Goal: Task Accomplishment & Management: Manage account settings

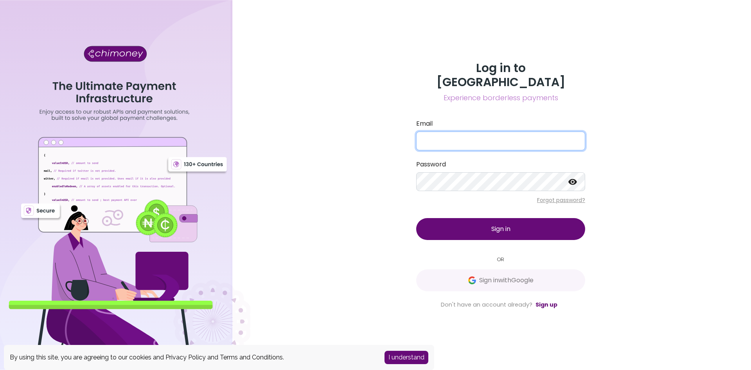
type input "[EMAIL_ADDRESS][DOMAIN_NAME]"
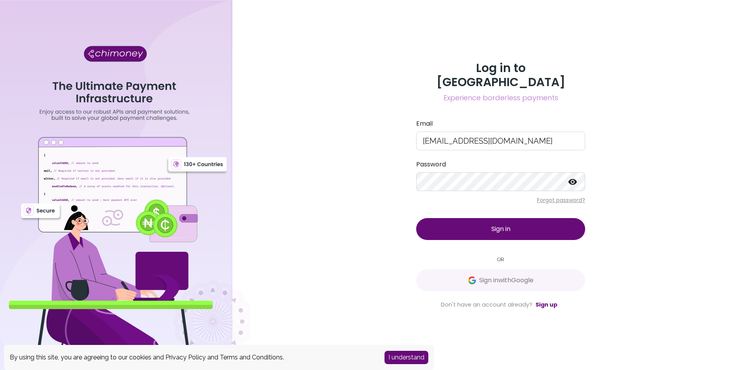
click at [533, 223] on button "Sign in" at bounding box center [500, 229] width 169 height 22
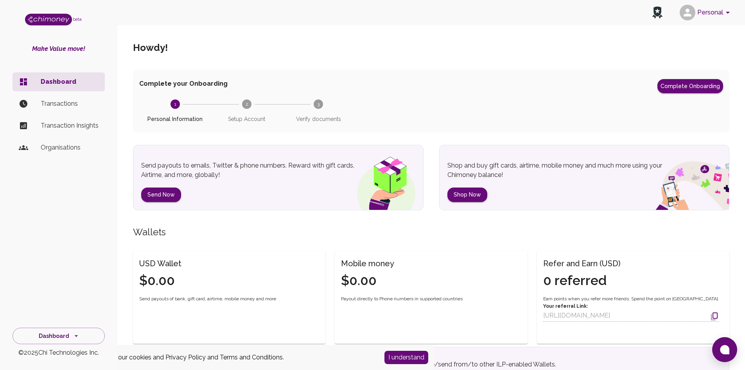
click at [66, 104] on p "Transactions" at bounding box center [70, 103] width 58 height 9
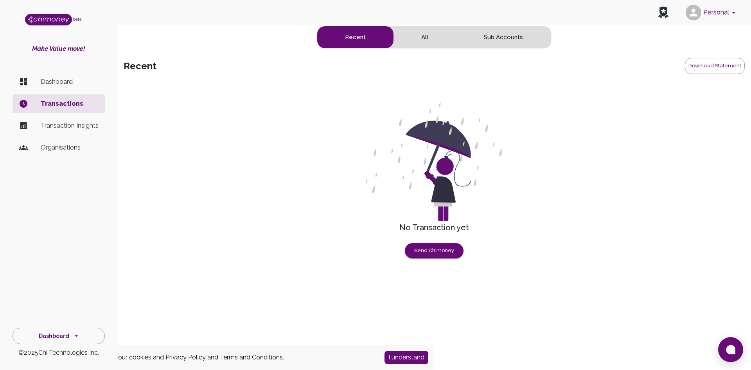
click at [425, 40] on button "All" at bounding box center [424, 37] width 63 height 22
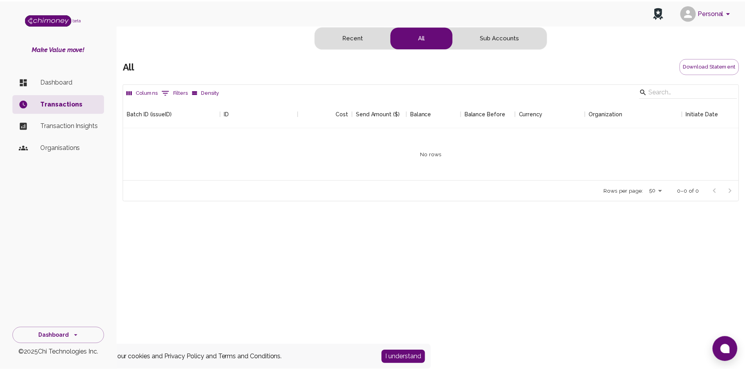
scroll to position [81, 614]
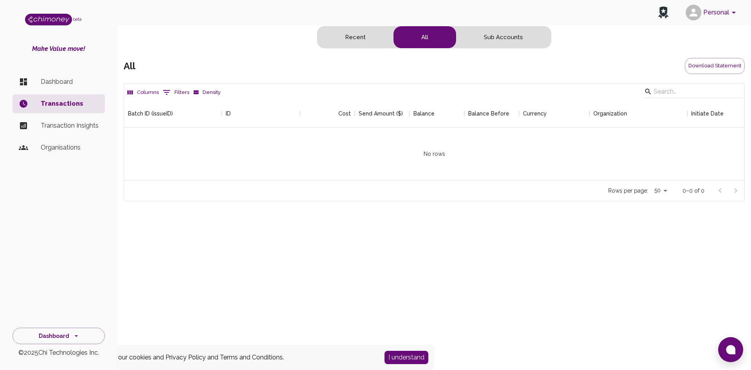
click at [514, 37] on button "Sub Accounts" at bounding box center [503, 37] width 95 height 22
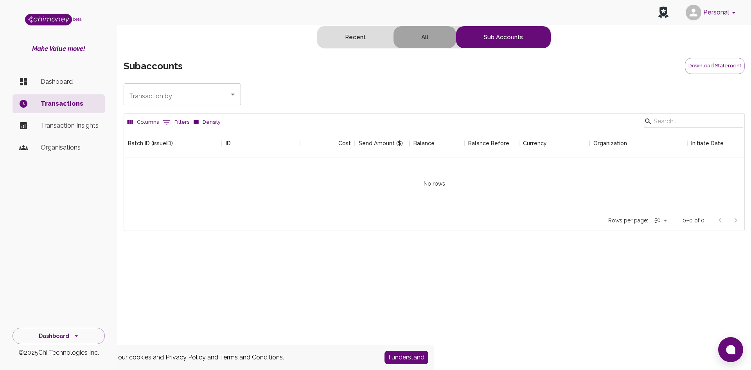
click at [444, 38] on button "All" at bounding box center [424, 37] width 63 height 22
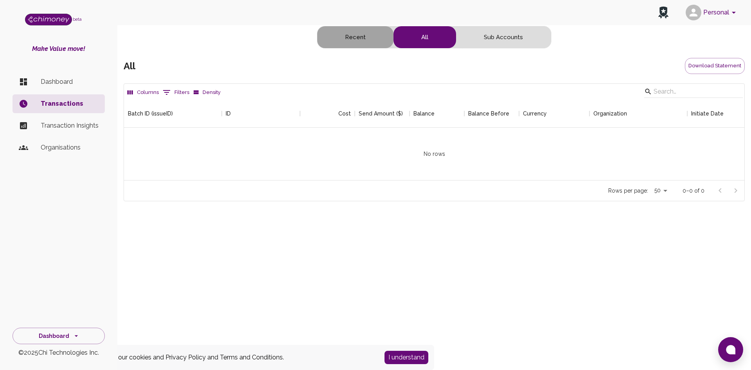
click at [363, 37] on button "Recent" at bounding box center [355, 37] width 76 height 22
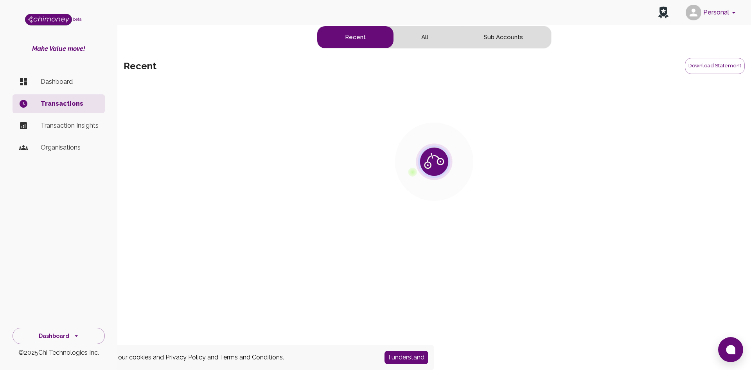
click at [63, 83] on p "Dashboard" at bounding box center [70, 81] width 58 height 9
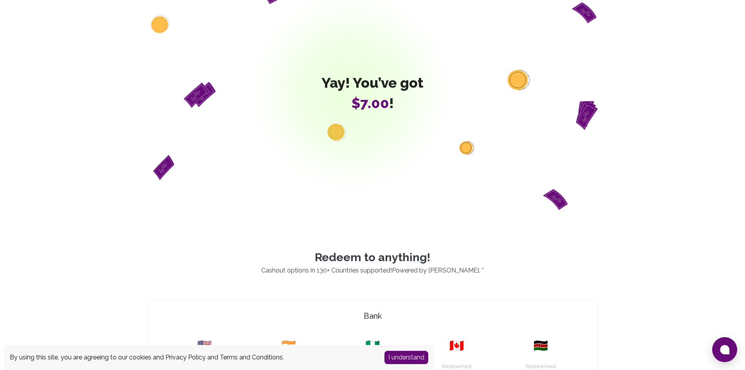
scroll to position [78, 0]
